Goal: Task Accomplishment & Management: Complete application form

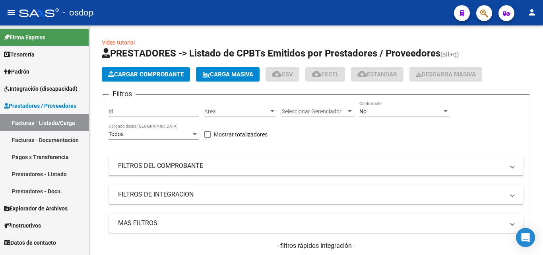
click at [53, 142] on link "Facturas - Documentación" at bounding box center [44, 139] width 89 height 17
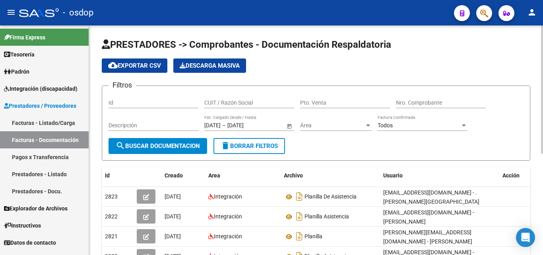
click at [230, 98] on div "CUIT / Razón Social" at bounding box center [250, 100] width 90 height 16
click at [229, 104] on input "CUIT / Razón Social" at bounding box center [250, 102] width 90 height 7
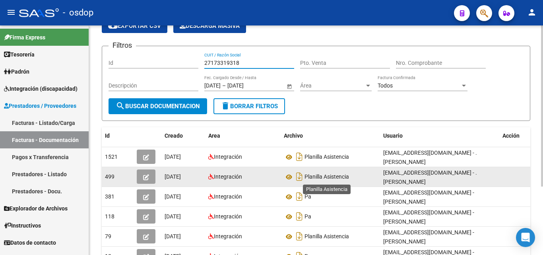
scroll to position [80, 0]
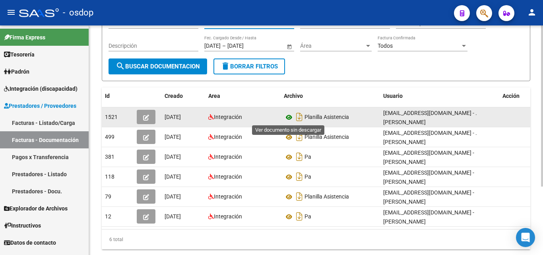
type input "27173319318"
click at [287, 117] on icon at bounding box center [289, 118] width 10 height 10
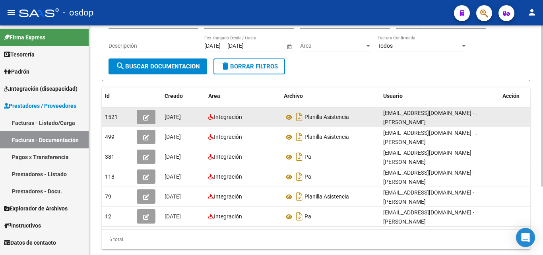
click at [145, 117] on icon "button" at bounding box center [146, 118] width 6 height 6
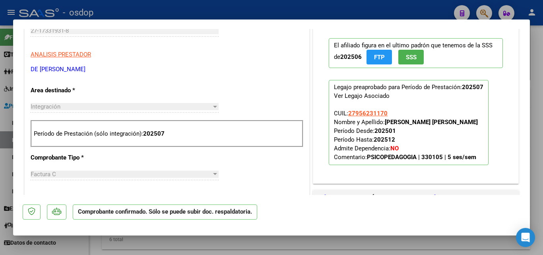
scroll to position [239, 0]
click at [531, 42] on div at bounding box center [271, 127] width 543 height 255
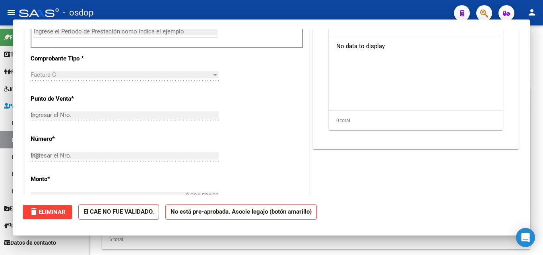
type input "$ 0,00"
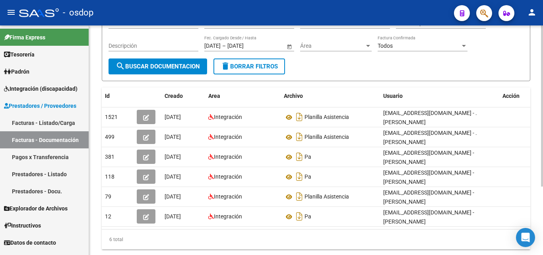
scroll to position [0, 0]
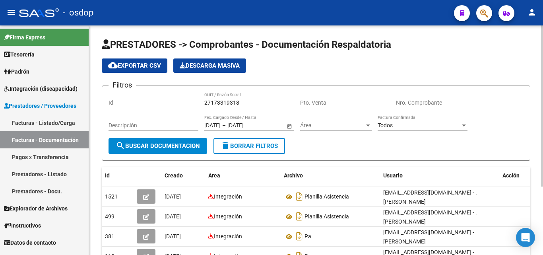
click at [234, 102] on input "27173319318" at bounding box center [250, 102] width 90 height 7
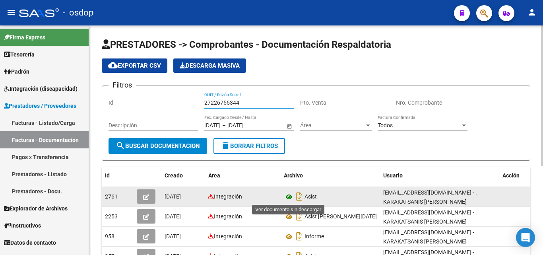
type input "27226755344"
click at [290, 201] on icon at bounding box center [289, 197] width 10 height 10
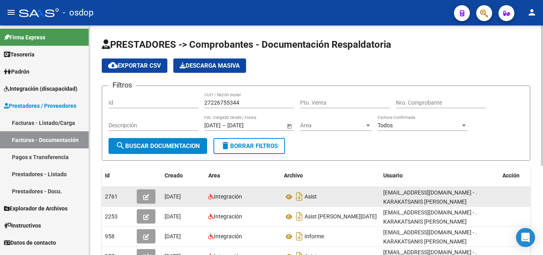
click at [146, 196] on icon "button" at bounding box center [146, 197] width 6 height 6
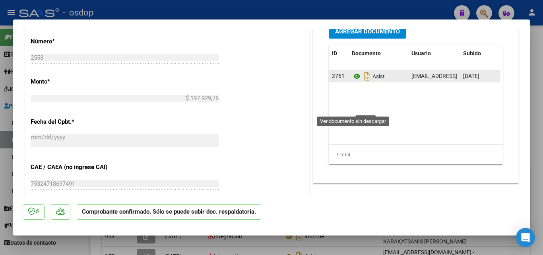
scroll to position [438, 0]
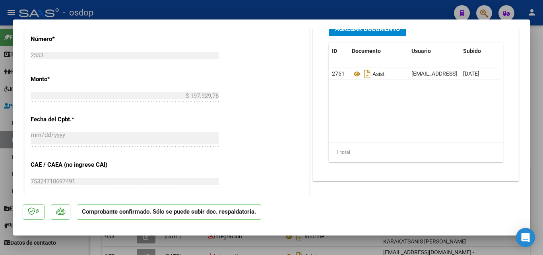
click at [540, 27] on div at bounding box center [271, 127] width 543 height 255
type input "$ 0,00"
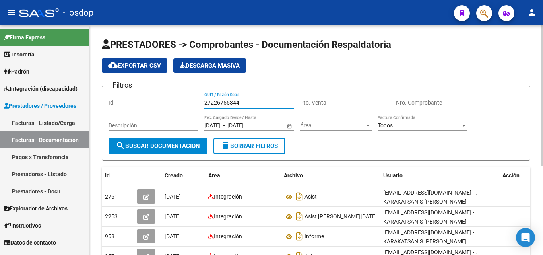
drag, startPoint x: 234, startPoint y: 102, endPoint x: 149, endPoint y: 103, distance: 85.5
click at [149, 103] on div "Filtros Id 27226755344 CUIT / Razón Social Pto. Venta Nro. Comprobante Descripc…" at bounding box center [316, 115] width 415 height 46
drag, startPoint x: 256, startPoint y: 101, endPoint x: 154, endPoint y: 102, distance: 102.3
click at [154, 102] on div "Filtros Id 27226755344 CUIT / Razón Social Pto. Venta Nro. Comprobante Descripc…" at bounding box center [316, 115] width 415 height 46
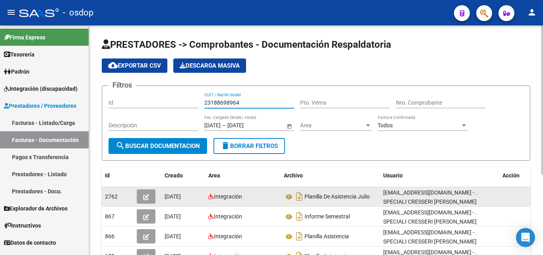
type input "23188698964"
click at [139, 199] on button "button" at bounding box center [146, 196] width 19 height 14
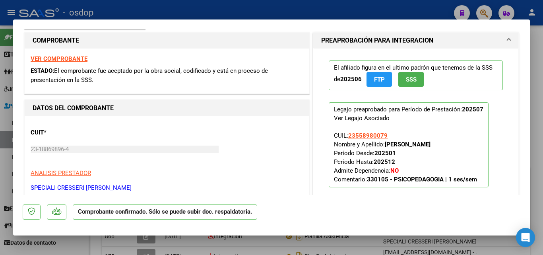
scroll to position [119, 0]
click at [534, 40] on div at bounding box center [271, 127] width 543 height 255
type input "$ 0,00"
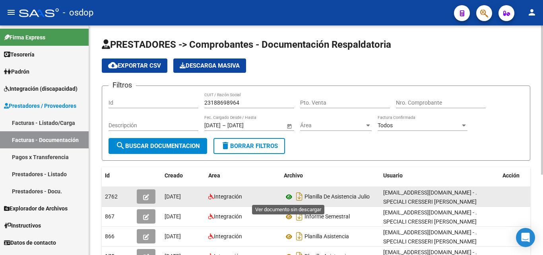
click at [288, 198] on icon at bounding box center [289, 197] width 10 height 10
